Goal: Task Accomplishment & Management: Manage account settings

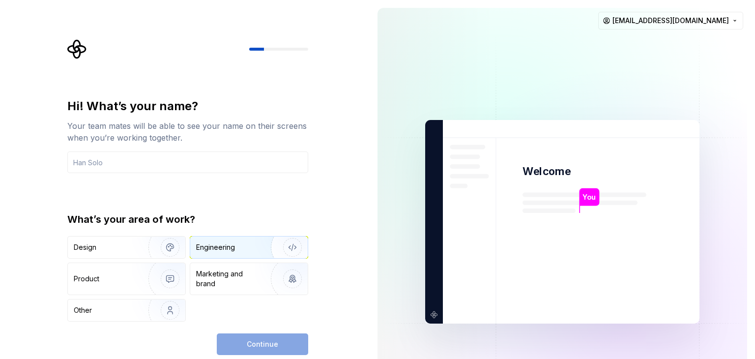
click at [276, 243] on img "button" at bounding box center [286, 247] width 63 height 66
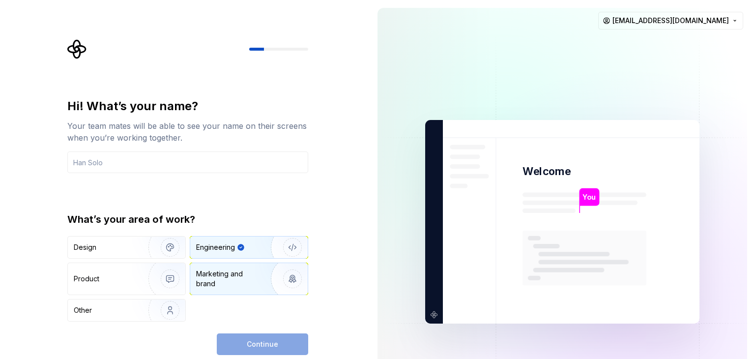
click at [261, 269] on img "button" at bounding box center [286, 279] width 63 height 66
click at [270, 249] on img "button" at bounding box center [286, 247] width 63 height 66
click at [281, 350] on div "Continue" at bounding box center [262, 344] width 91 height 22
click at [279, 342] on div "Continue" at bounding box center [262, 344] width 91 height 22
click at [249, 343] on div "Continue" at bounding box center [262, 344] width 91 height 22
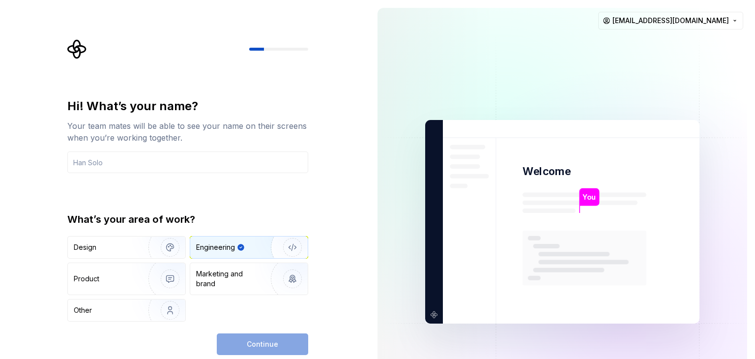
click at [249, 343] on div "Continue" at bounding box center [262, 344] width 91 height 22
click at [147, 161] on input "text" at bounding box center [187, 162] width 241 height 22
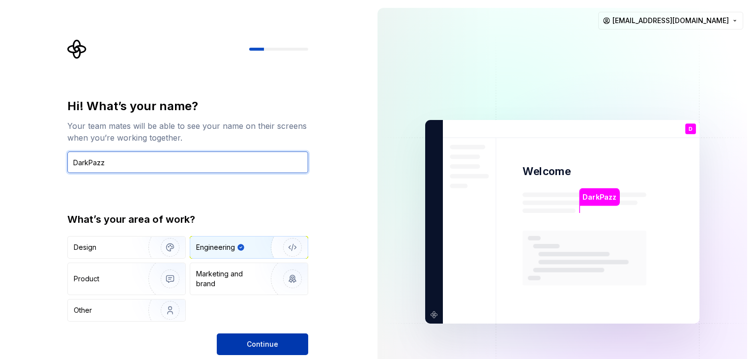
type input "DarkPazz"
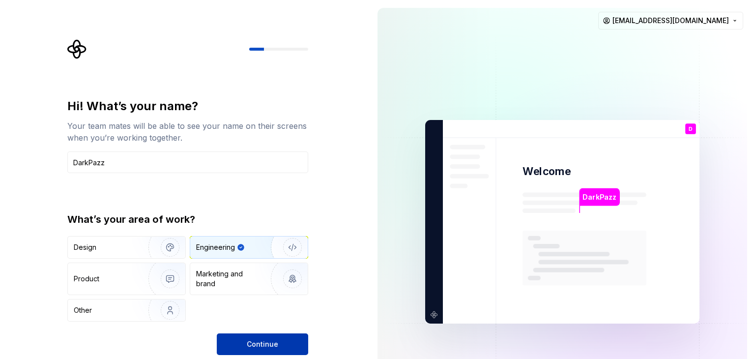
click at [258, 343] on span "Continue" at bounding box center [262, 344] width 31 height 10
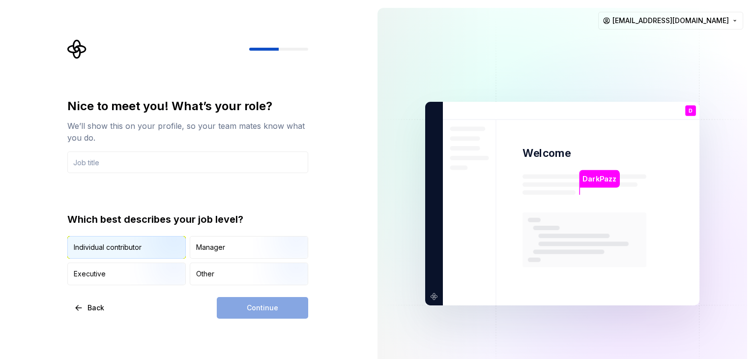
click at [151, 246] on img "button" at bounding box center [161, 260] width 63 height 66
click at [271, 310] on div "Continue" at bounding box center [262, 308] width 91 height 22
click at [253, 159] on input "text" at bounding box center [187, 162] width 241 height 22
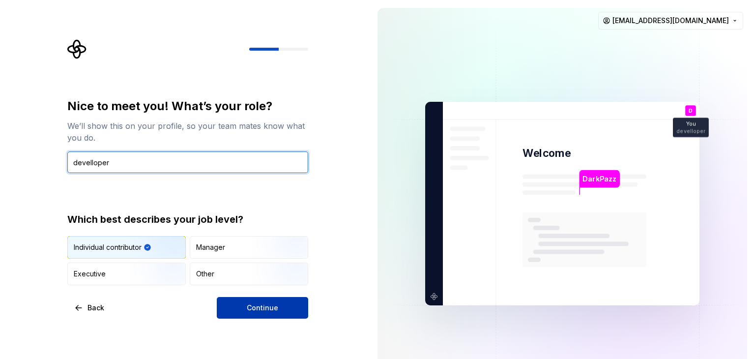
type input "develloper"
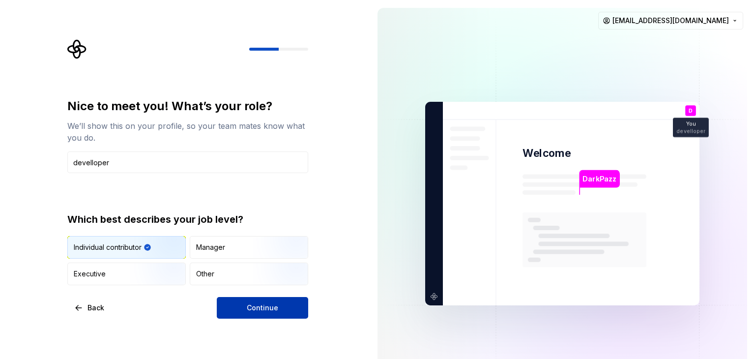
click at [267, 304] on span "Continue" at bounding box center [262, 308] width 31 height 10
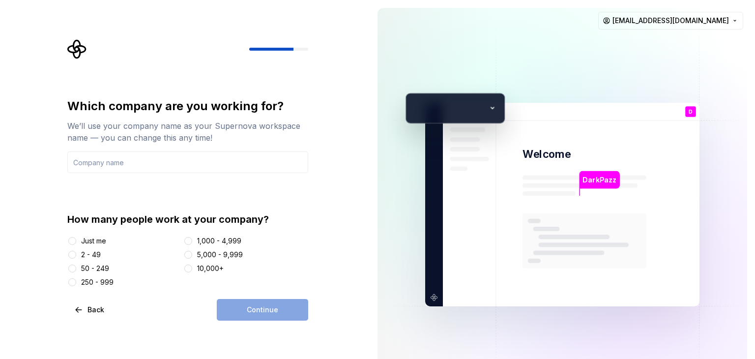
click at [83, 244] on div "Just me" at bounding box center [93, 241] width 25 height 10
click at [76, 244] on button "Just me" at bounding box center [72, 241] width 8 height 8
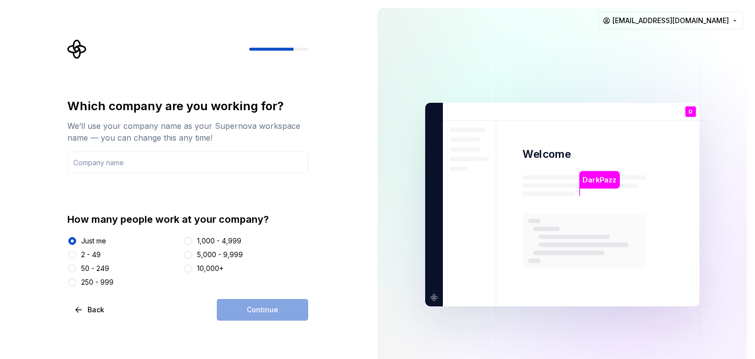
click at [265, 308] on div "Continue" at bounding box center [262, 310] width 91 height 22
click at [172, 165] on input "text" at bounding box center [187, 162] width 241 height 22
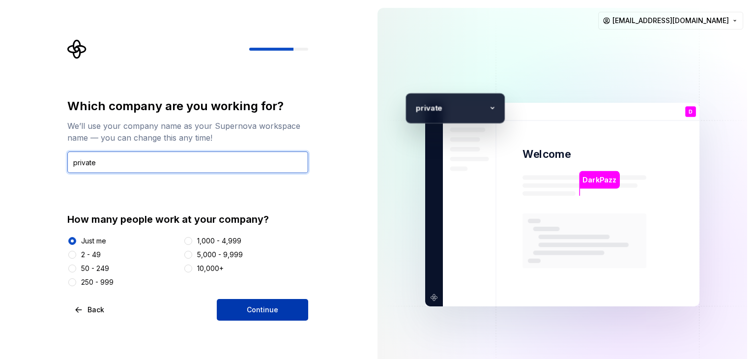
type input "private"
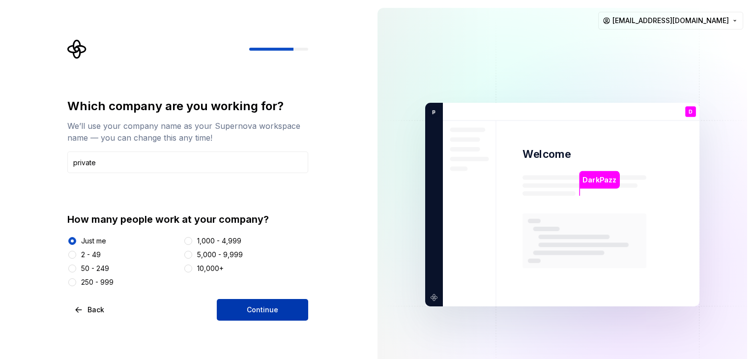
click at [260, 316] on button "Continue" at bounding box center [262, 310] width 91 height 22
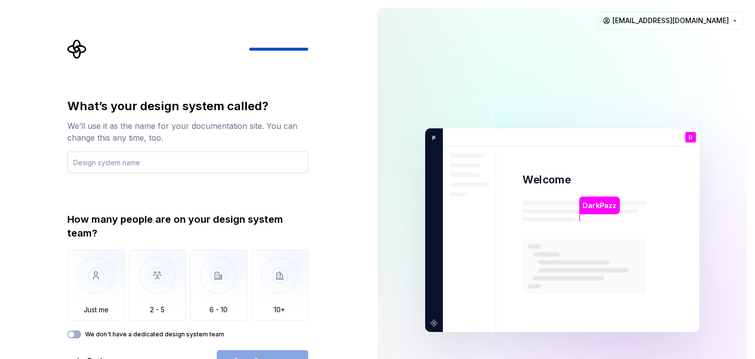
click at [239, 164] on input "text" at bounding box center [187, 162] width 241 height 22
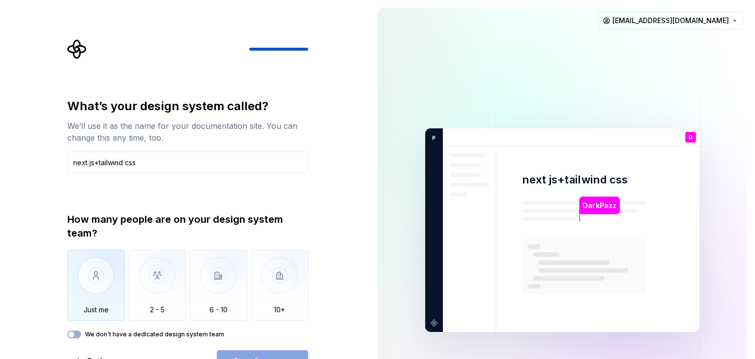
type input "next js+tailwind css"
click at [82, 275] on img "button" at bounding box center [96, 283] width 58 height 66
click at [262, 353] on button "Open Supernova" at bounding box center [262, 361] width 91 height 22
click at [197, 336] on label "We don't have a dedicated design system team" at bounding box center [154, 334] width 139 height 8
click at [81, 336] on button "We don't have a dedicated design system team" at bounding box center [74, 334] width 14 height 8
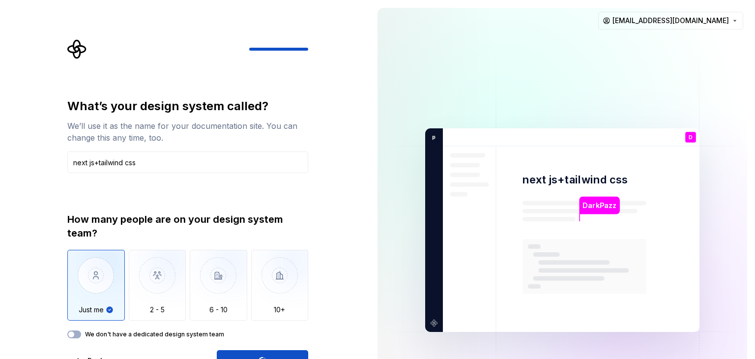
click at [234, 353] on div "Open Supernova" at bounding box center [262, 361] width 91 height 22
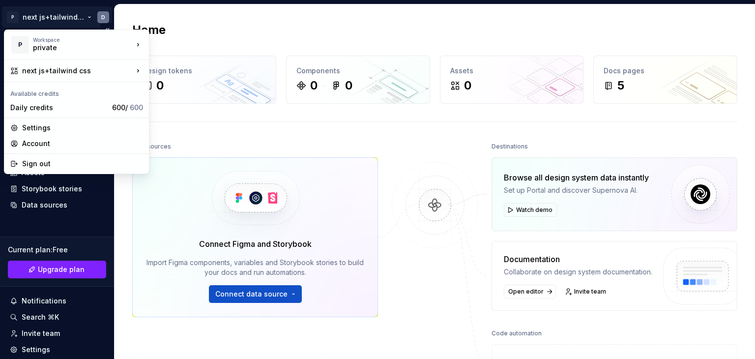
click at [12, 15] on html "P next js+tailwind css D Home Documentation Analytics Code automation Design sy…" at bounding box center [377, 179] width 755 height 359
click at [65, 130] on div "Settings" at bounding box center [82, 128] width 121 height 10
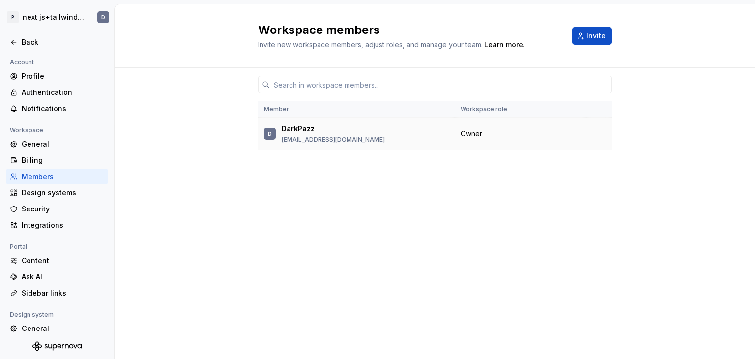
click at [286, 127] on p "DarkPazz" at bounding box center [298, 129] width 33 height 10
click at [272, 136] on div "D" at bounding box center [270, 134] width 12 height 12
click at [62, 78] on div "Profile" at bounding box center [63, 76] width 83 height 10
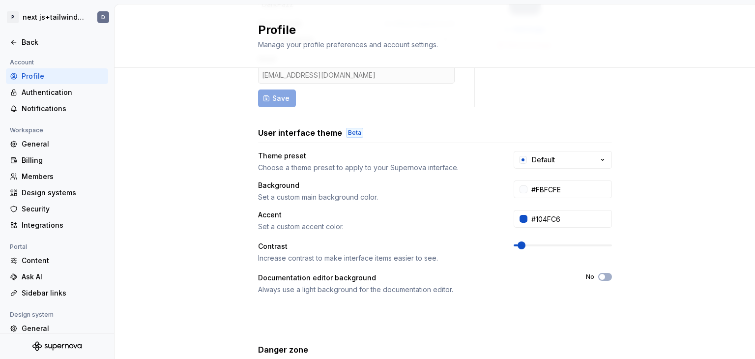
scroll to position [120, 0]
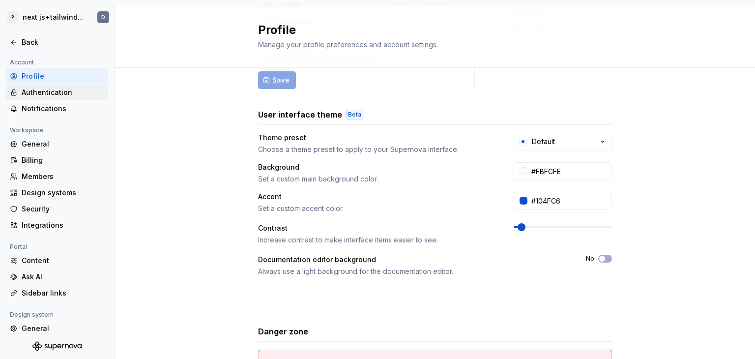
click at [66, 96] on div "Authentication" at bounding box center [63, 93] width 83 height 10
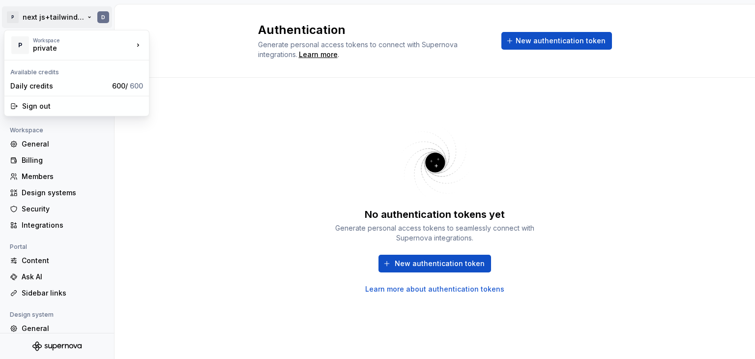
click at [12, 17] on html "P next js+tailwind css D Back Account Profile Authentication Notifications Work…" at bounding box center [377, 179] width 755 height 359
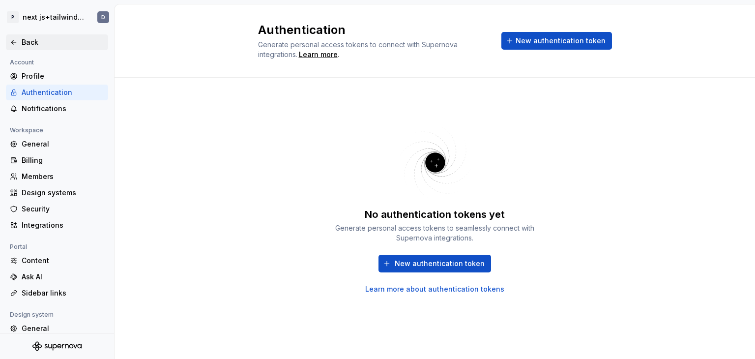
click at [15, 43] on icon at bounding box center [14, 42] width 8 height 8
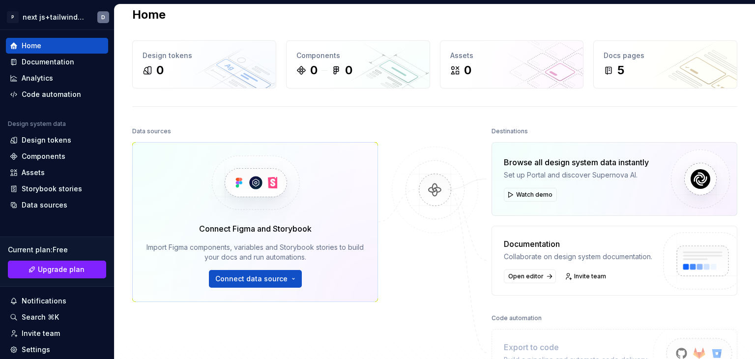
scroll to position [14, 0]
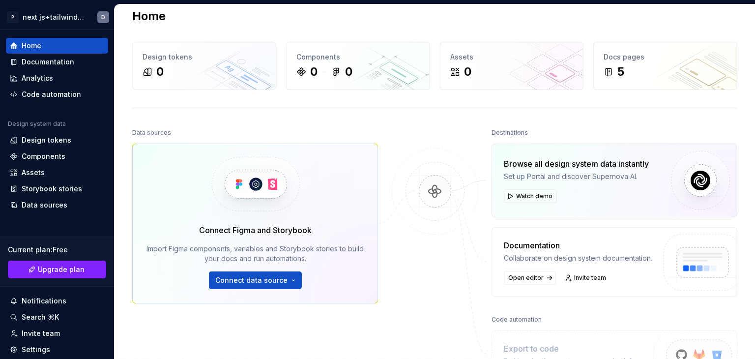
click at [280, 293] on div "Connect Figma and Storybook Import Figma components, variables and Storybook st…" at bounding box center [255, 224] width 246 height 160
click at [272, 281] on span "Connect data source" at bounding box center [251, 280] width 72 height 10
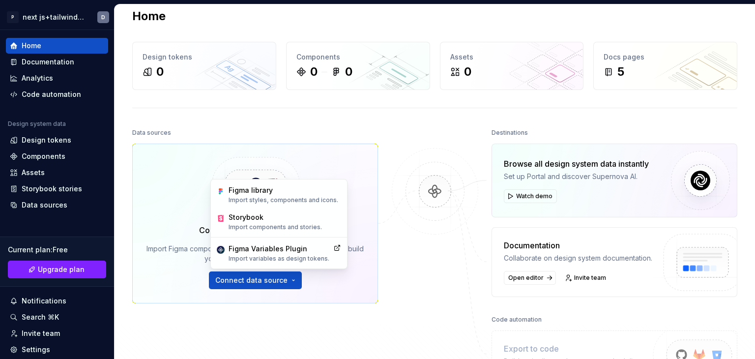
click at [269, 317] on div "Data sources Connect Figma and Storybook Import Figma components, variables and…" at bounding box center [255, 233] width 246 height 215
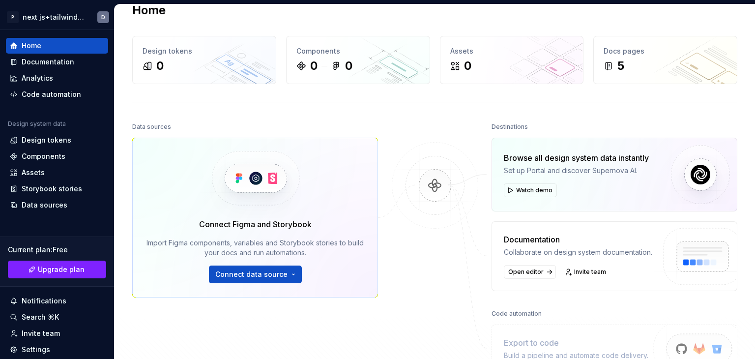
scroll to position [0, 0]
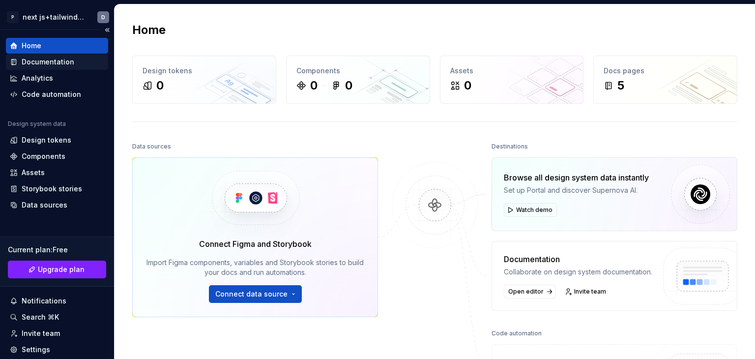
click at [68, 59] on div "Documentation" at bounding box center [48, 62] width 53 height 10
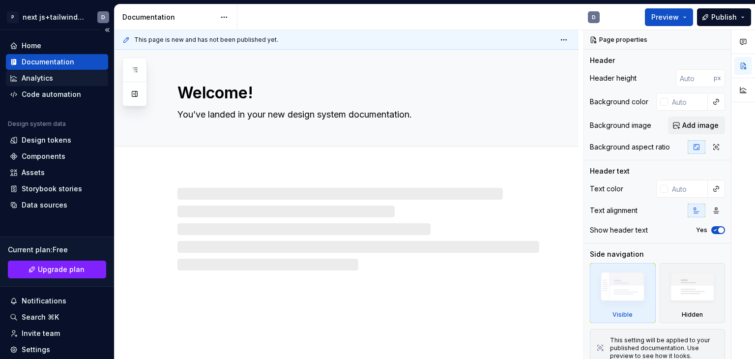
type textarea "*"
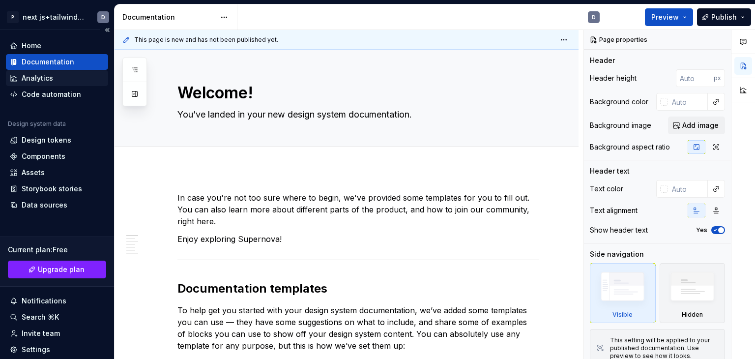
click at [60, 81] on div "Analytics" at bounding box center [57, 78] width 94 height 10
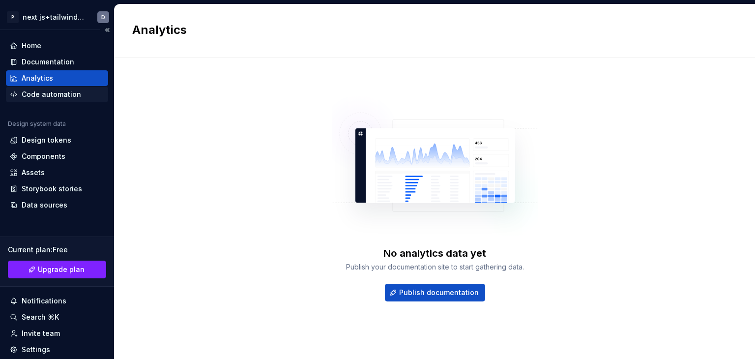
click at [59, 93] on div "Code automation" at bounding box center [51, 94] width 59 height 10
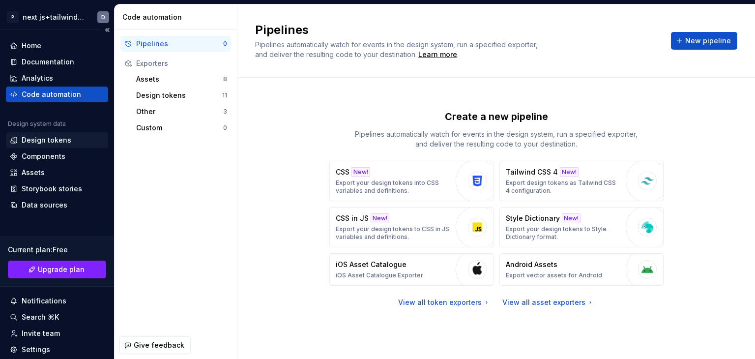
click at [71, 144] on div "Design tokens" at bounding box center [57, 140] width 94 height 10
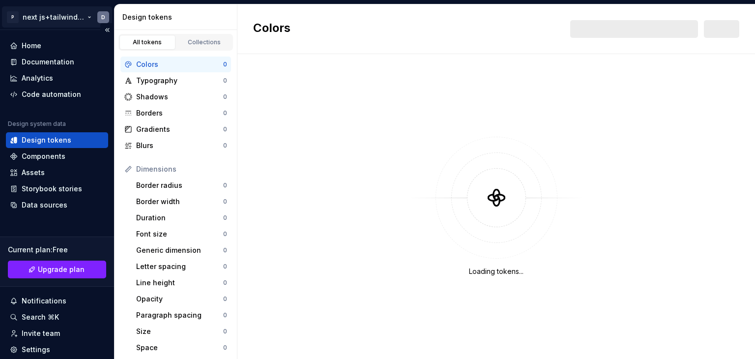
click at [56, 17] on html "P next js+tailwind css D Home Documentation Analytics Code automation Design sy…" at bounding box center [377, 179] width 755 height 359
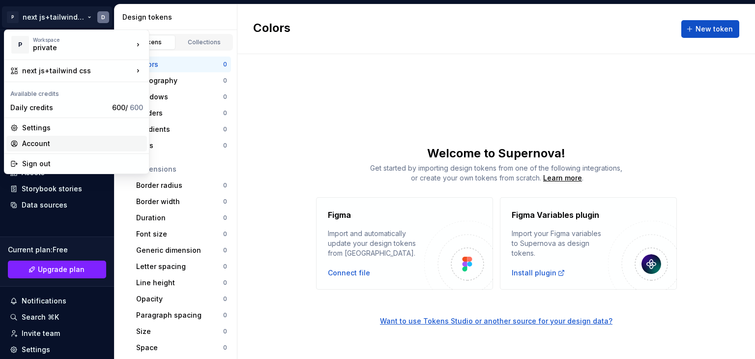
click at [78, 146] on div "Account" at bounding box center [82, 144] width 121 height 10
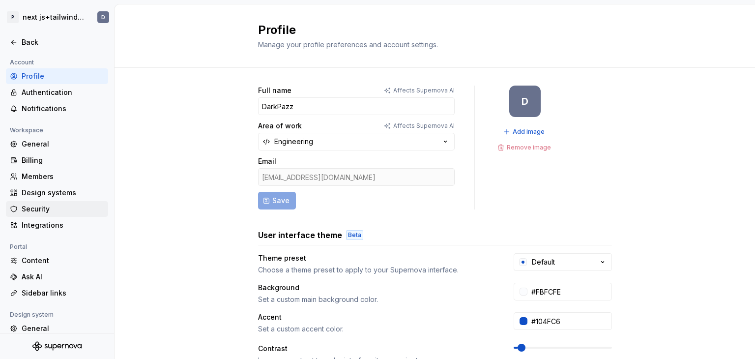
click at [45, 207] on div "Security" at bounding box center [63, 209] width 83 height 10
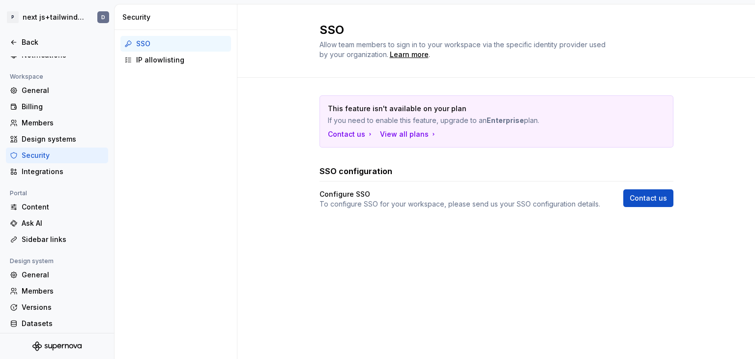
scroll to position [74, 0]
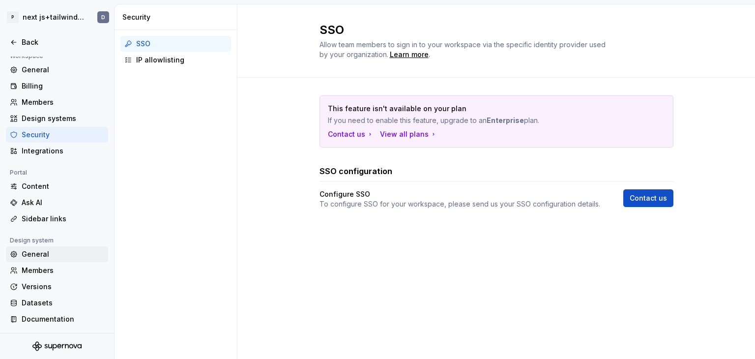
click at [69, 250] on div "General" at bounding box center [63, 254] width 83 height 10
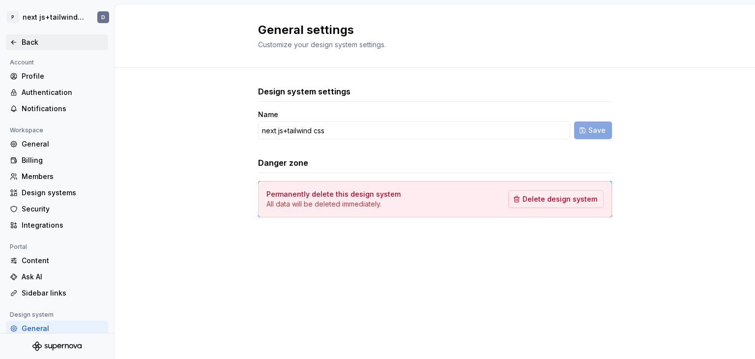
click at [10, 40] on icon at bounding box center [14, 42] width 8 height 8
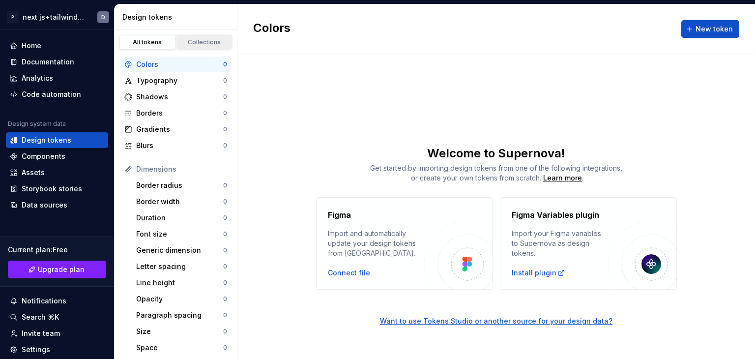
click at [199, 44] on div "Collections" at bounding box center [204, 42] width 49 height 8
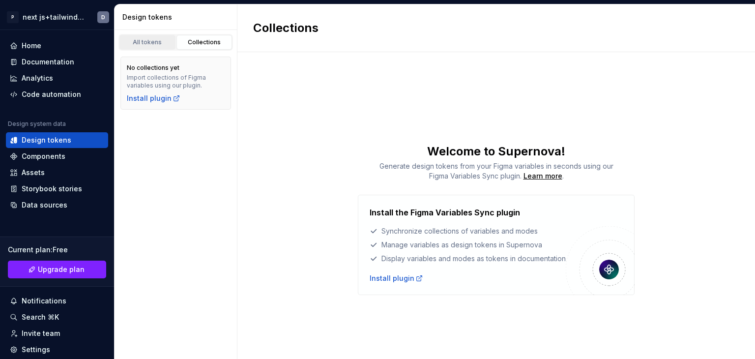
click at [148, 40] on div "All tokens" at bounding box center [147, 42] width 49 height 8
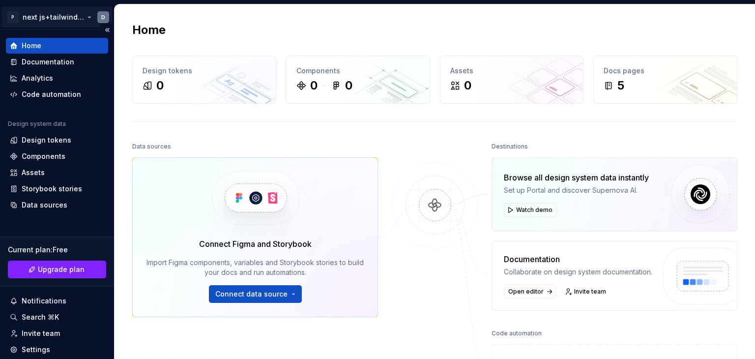
click at [104, 18] on html "P next js+tailwind css D Home Documentation Analytics Code automation Design sy…" at bounding box center [377, 179] width 755 height 359
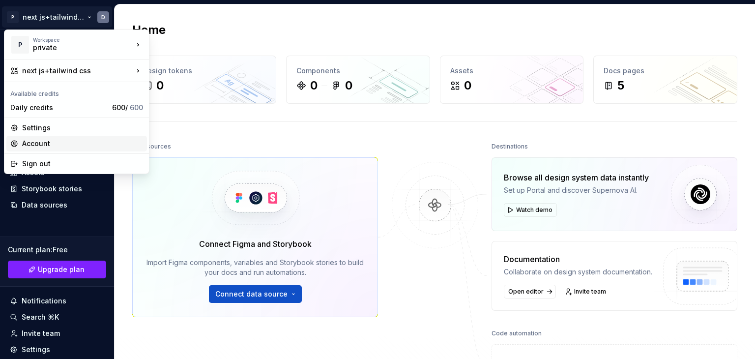
click at [43, 142] on div "Account" at bounding box center [82, 144] width 121 height 10
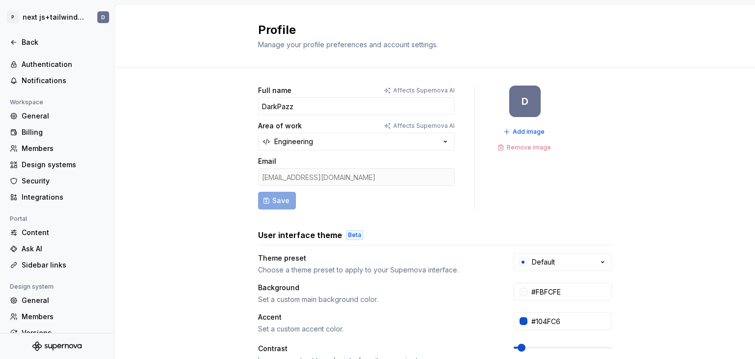
scroll to position [28, 0]
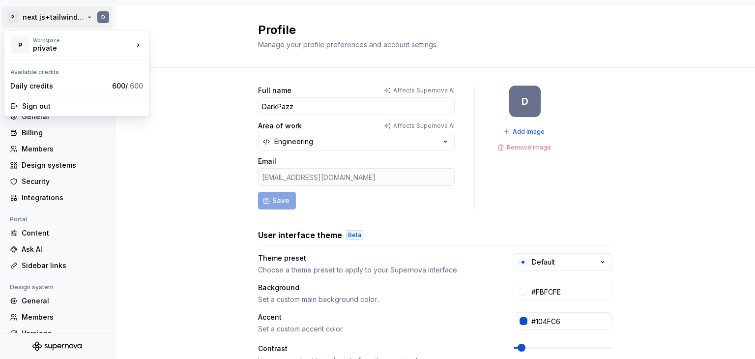
click at [102, 15] on html "P next js+tailwind css D Back Account Profile Authentication Notifications Work…" at bounding box center [377, 179] width 755 height 359
click at [18, 44] on div "P" at bounding box center [20, 45] width 18 height 18
click at [114, 14] on html "P next js+tailwind css D Back Account Profile Authentication Notifications Work…" at bounding box center [377, 179] width 755 height 359
click at [104, 15] on html "P next js+tailwind css D Back Account Profile Authentication Notifications Work…" at bounding box center [377, 179] width 755 height 359
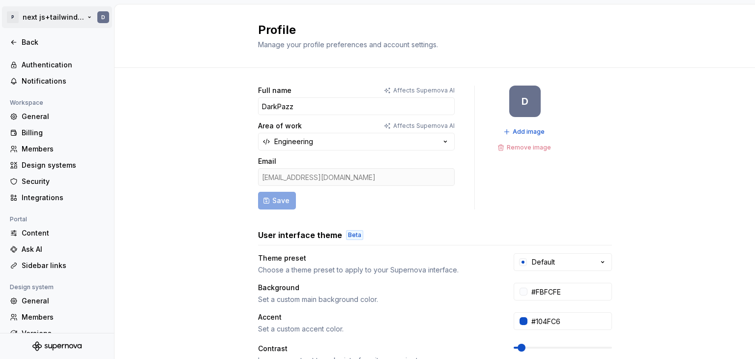
click at [104, 15] on html "P next js+tailwind css D Back Account Profile Authentication Notifications Work…" at bounding box center [377, 179] width 755 height 359
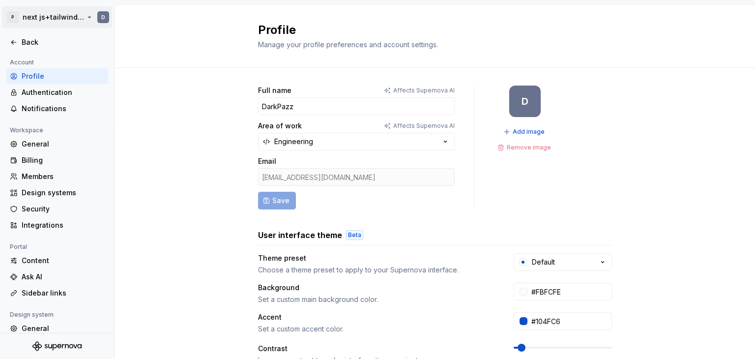
click at [104, 19] on html "P next js+tailwind css D Back Account Profile Authentication Notifications Work…" at bounding box center [377, 179] width 755 height 359
click at [114, 140] on html "P next js+tailwind css D Back Account Profile Authentication Notifications Work…" at bounding box center [377, 179] width 755 height 359
click at [9, 44] on div "Back" at bounding box center [57, 42] width 102 height 16
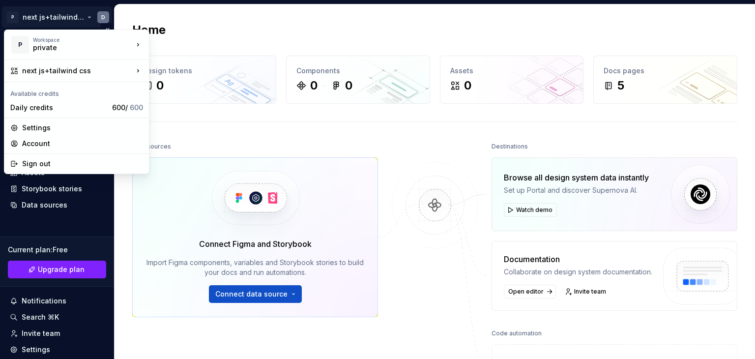
click at [104, 16] on html "P next js+tailwind css D Home Documentation Analytics Code automation Design sy…" at bounding box center [377, 179] width 755 height 359
click at [72, 132] on div "Settings" at bounding box center [82, 128] width 121 height 10
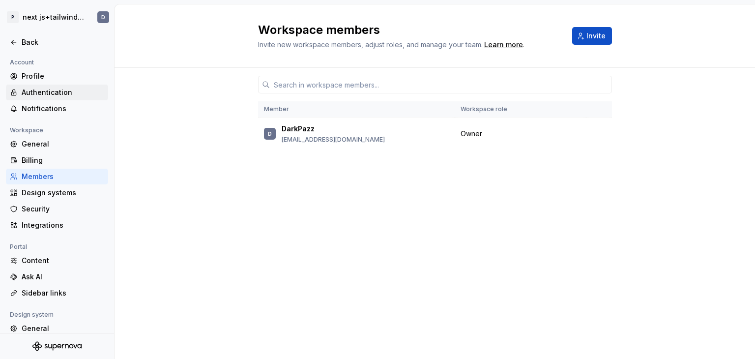
click at [53, 89] on div "Authentication" at bounding box center [63, 93] width 83 height 10
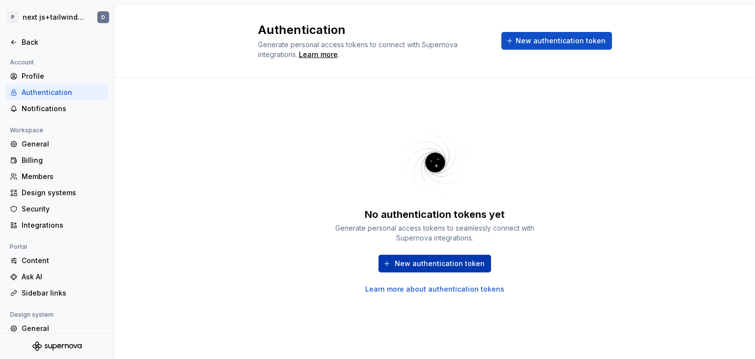
click at [447, 262] on span "New authentication token" at bounding box center [440, 264] width 90 height 10
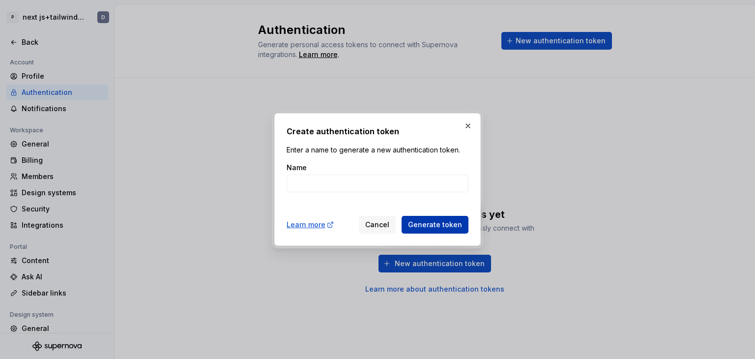
click at [417, 225] on span "Generate token" at bounding box center [435, 225] width 54 height 10
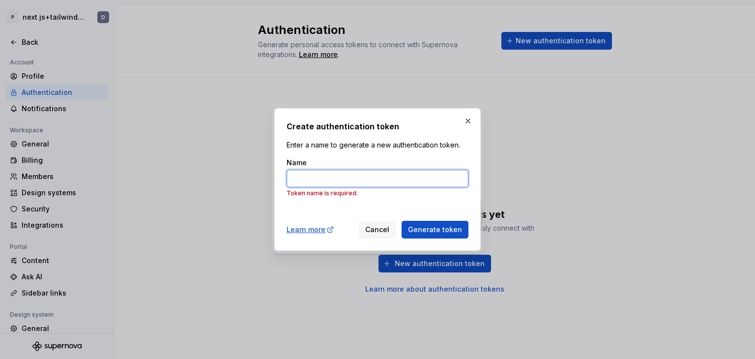
click at [348, 173] on input "Name" at bounding box center [378, 179] width 182 height 18
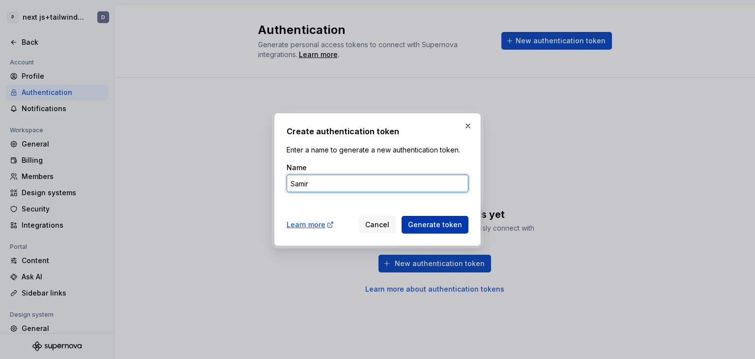
type input "Samir"
click at [416, 226] on span "Generate token" at bounding box center [435, 225] width 54 height 10
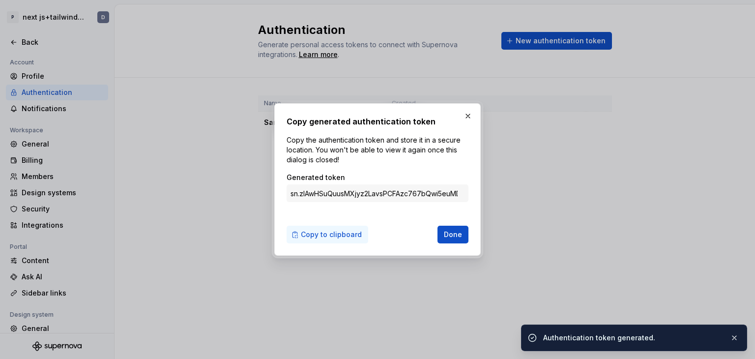
click at [326, 239] on span "Copy to clipboard" at bounding box center [331, 235] width 61 height 10
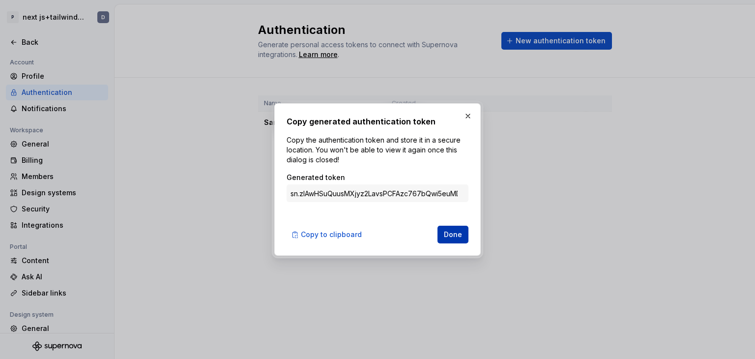
click at [453, 228] on button "Done" at bounding box center [453, 235] width 31 height 18
